Goal: Information Seeking & Learning: Learn about a topic

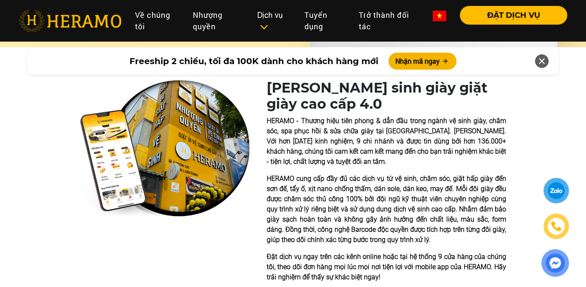
click at [303, 131] on p "HERAMO - Thương hiệu tiên phong & dẫn đầu trong ngành vệ sinh giày, chăm sóc, s…" at bounding box center [387, 141] width 240 height 51
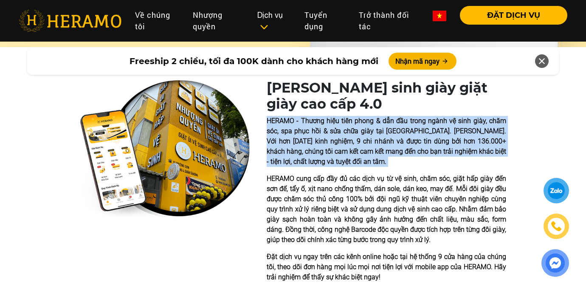
click at [303, 131] on p "HERAMO - Thương hiệu tiên phong & dẫn đầu trong ngành vệ sinh giày, chăm sóc, s…" at bounding box center [387, 141] width 240 height 51
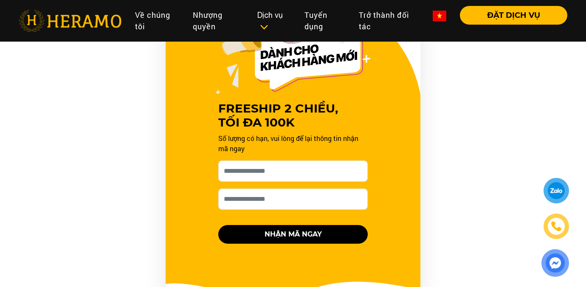
scroll to position [840, 0]
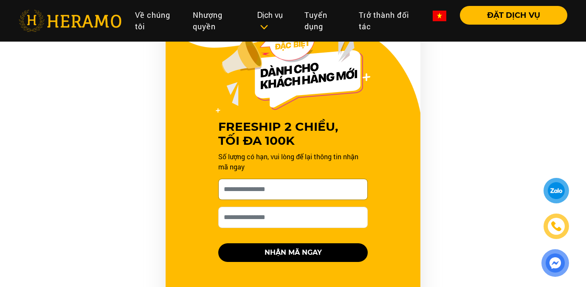
click at [257, 191] on input "Cho HERAMO xin tên của bạn nhé *" at bounding box center [293, 189] width 150 height 21
click at [104, 184] on div "FREESHIP 2 CHIỀU, TỐI ĐA 100K Số lượng có hạn, vui lòng để lại thông tin nhận m…" at bounding box center [293, 170] width 510 height 306
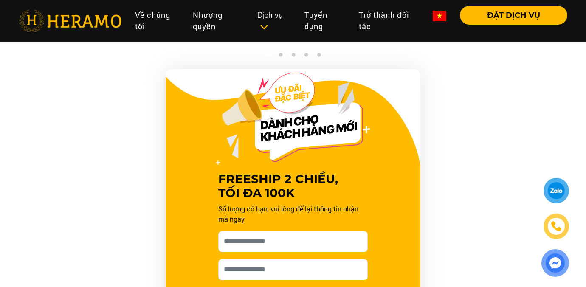
scroll to position [776, 0]
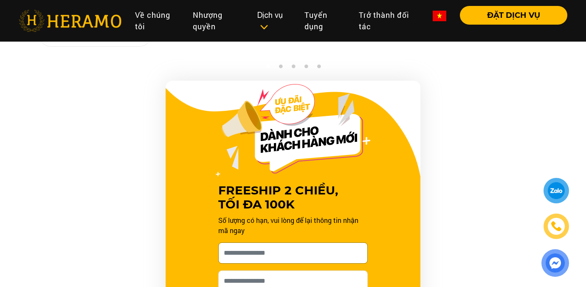
click at [265, 252] on input "Cho HERAMO xin tên của bạn nhé *" at bounding box center [293, 253] width 150 height 21
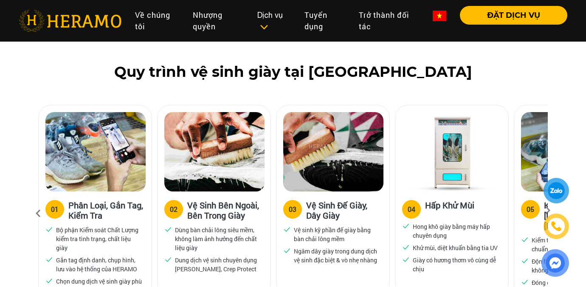
scroll to position [0, 0]
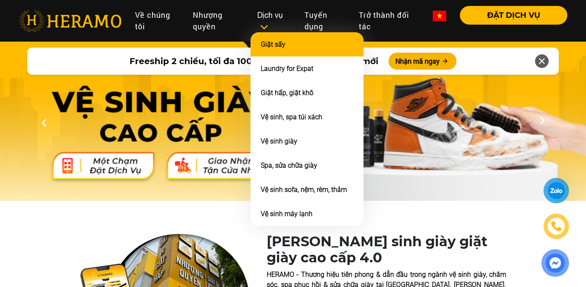
click at [280, 50] on li "Giặt sấy" at bounding box center [307, 44] width 113 height 24
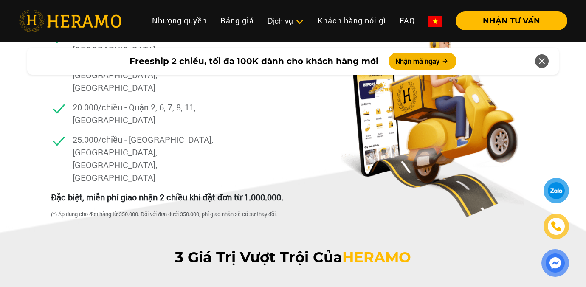
scroll to position [1665, 0]
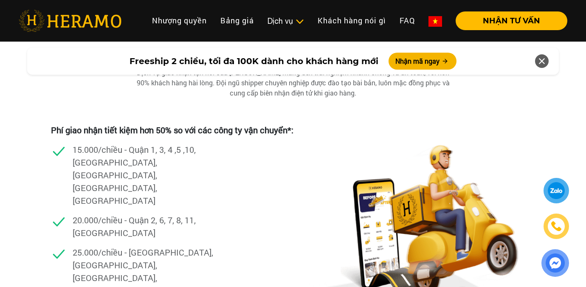
click at [131, 143] on p "15.000/chiều - Quận 1, 3, 4 ,5 ,10, [GEOGRAPHIC_DATA], [GEOGRAPHIC_DATA], [GEOG…" at bounding box center [145, 175] width 144 height 64
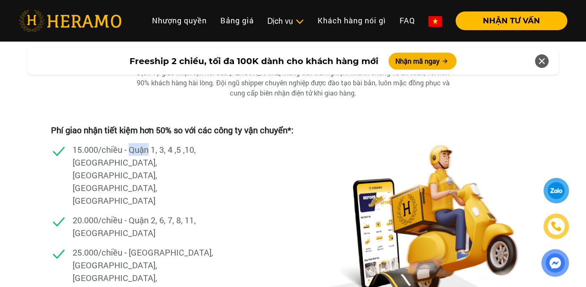
click at [131, 143] on p "15.000/chiều - Quận 1, 3, 4 ,5 ,10, [GEOGRAPHIC_DATA], [GEOGRAPHIC_DATA], [GEOG…" at bounding box center [145, 175] width 144 height 64
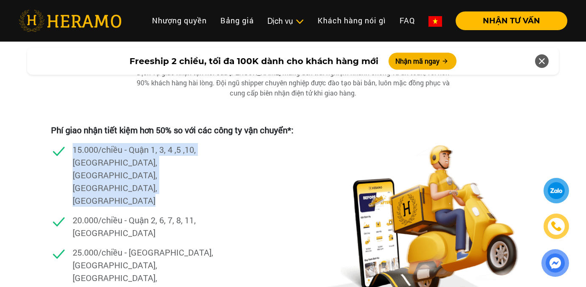
click at [131, 143] on p "15.000/chiều - Quận 1, 3, 4 ,5 ,10, [GEOGRAPHIC_DATA], [GEOGRAPHIC_DATA], [GEOG…" at bounding box center [145, 175] width 144 height 64
click at [127, 143] on p "15.000/chiều - Quận 1, 3, 4 ,5 ,10, [GEOGRAPHIC_DATA], [GEOGRAPHIC_DATA], [GEOG…" at bounding box center [145, 175] width 144 height 64
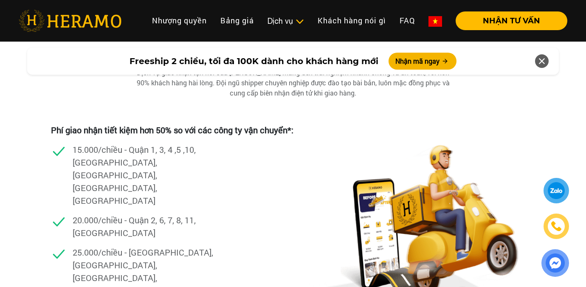
click at [127, 143] on p "15.000/chiều - Quận 1, 3, 4 ,5 ,10, [GEOGRAPHIC_DATA], [GEOGRAPHIC_DATA], [GEOG…" at bounding box center [145, 175] width 144 height 64
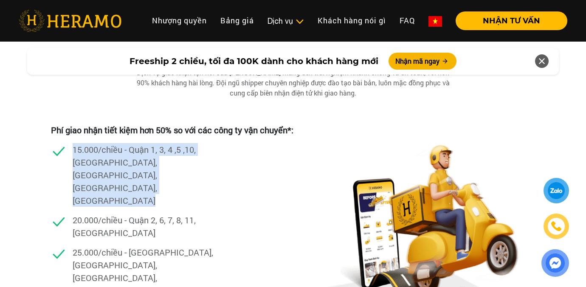
click at [127, 143] on p "15.000/chiều - Quận 1, 3, 4 ,5 ,10, [GEOGRAPHIC_DATA], [GEOGRAPHIC_DATA], [GEOG…" at bounding box center [145, 175] width 144 height 64
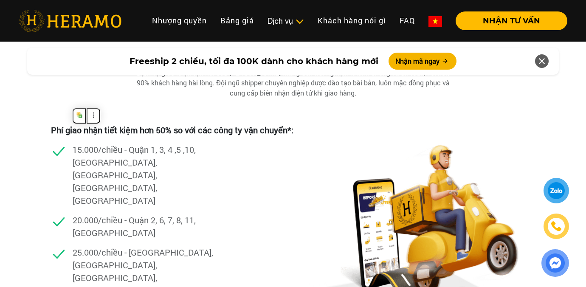
click at [123, 214] on p "20.000/chiều - Quận 2, 6, 7, 8, 11, [GEOGRAPHIC_DATA]" at bounding box center [145, 226] width 144 height 25
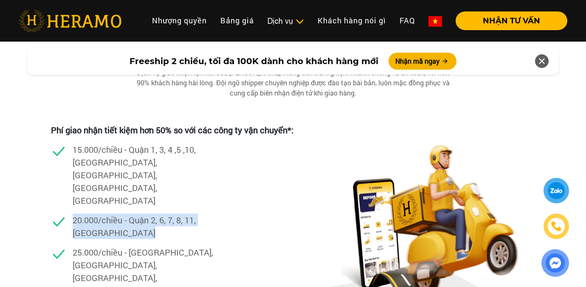
click at [123, 214] on p "20.000/chiều - Quận 2, 6, 7, 8, 11, [GEOGRAPHIC_DATA]" at bounding box center [145, 226] width 144 height 25
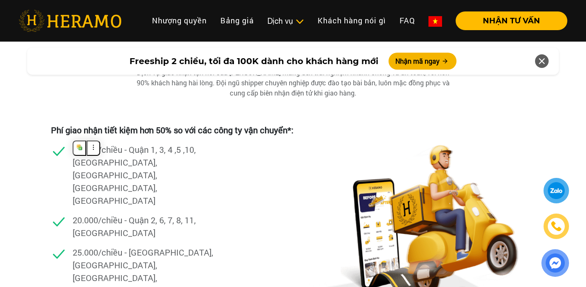
click at [134, 246] on p "25.000/chiều - [GEOGRAPHIC_DATA], [GEOGRAPHIC_DATA], [GEOGRAPHIC_DATA], [GEOGRA…" at bounding box center [145, 271] width 144 height 51
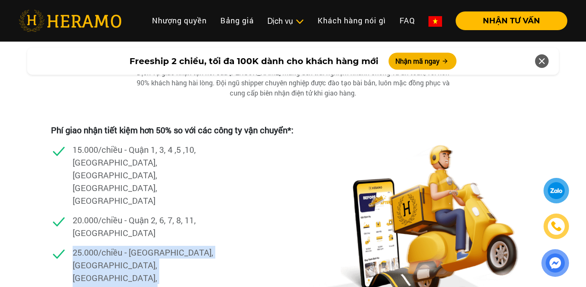
click at [134, 246] on p "25.000/chiều - [GEOGRAPHIC_DATA], [GEOGRAPHIC_DATA], [GEOGRAPHIC_DATA], [GEOGRA…" at bounding box center [145, 271] width 144 height 51
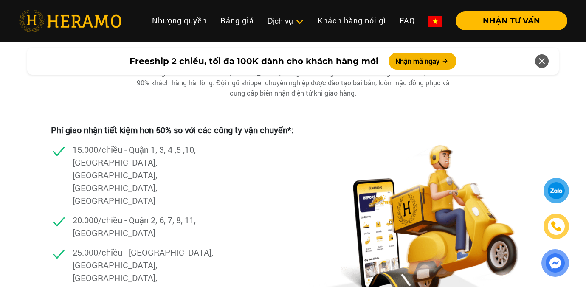
click at [566, 178] on div at bounding box center [555, 227] width 41 height 99
click at [555, 193] on div at bounding box center [557, 191] width 16 height 16
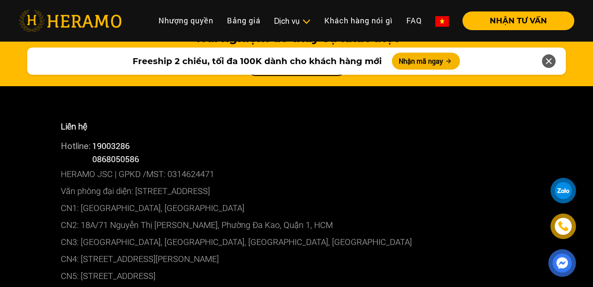
scroll to position [3605, 0]
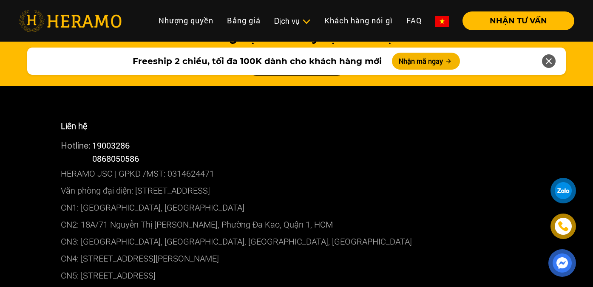
click at [235, 21] on link "Bảng giá" at bounding box center [243, 20] width 47 height 18
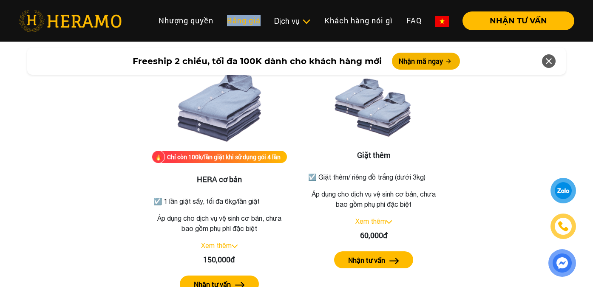
scroll to position [1081, 0]
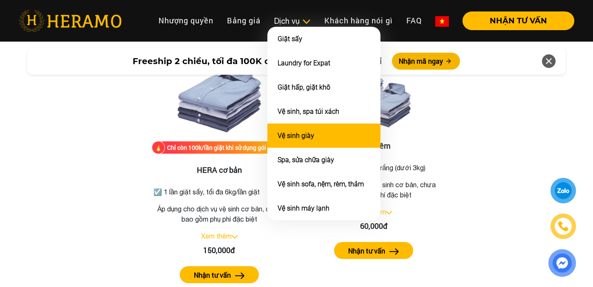
click at [291, 124] on li "Vệ sinh giày" at bounding box center [323, 136] width 113 height 24
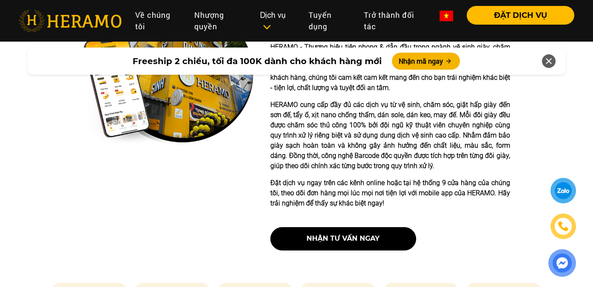
scroll to position [228, 0]
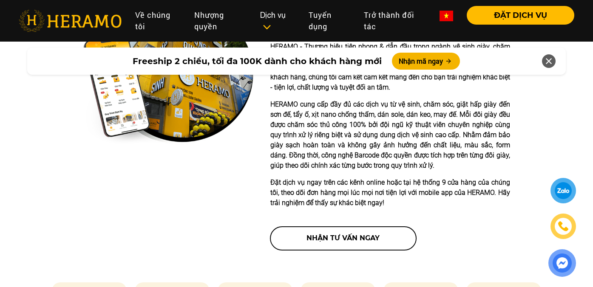
click at [316, 239] on button "nhận tư vấn ngay" at bounding box center [343, 238] width 146 height 23
